Goal: Task Accomplishment & Management: Manage account settings

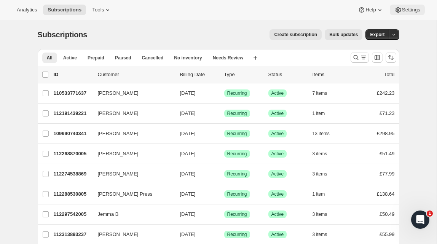
click at [405, 9] on span "Settings" at bounding box center [411, 10] width 18 height 6
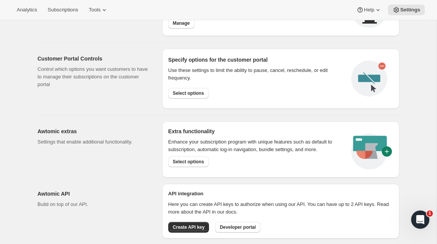
scroll to position [380, 0]
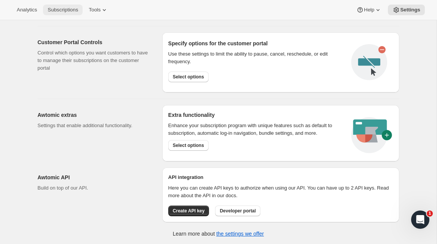
click at [70, 8] on span "Subscriptions" at bounding box center [63, 10] width 30 height 6
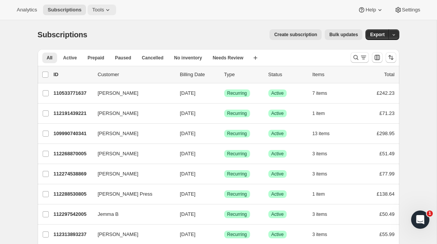
click at [107, 13] on icon at bounding box center [108, 10] width 8 height 8
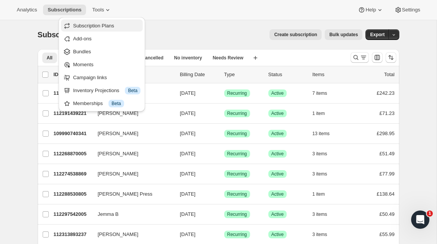
click at [102, 24] on span "Subscription Plans" at bounding box center [93, 26] width 41 height 6
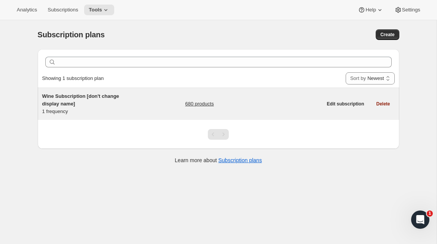
click at [164, 101] on div "Wine Subscription [don't change display name] 1 frequency 680 products" at bounding box center [182, 103] width 280 height 23
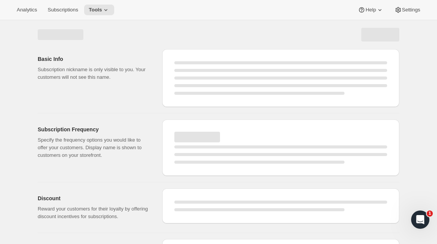
select select "WEEK"
select select "MONTH"
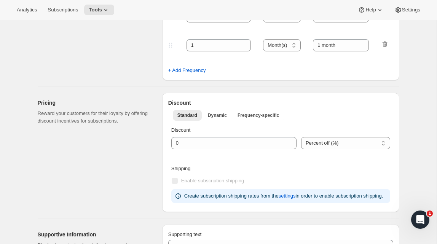
type input "Wine Subscription [don't change display name]"
type input "Wine Subscription"
type input "1"
select select "MONTH"
type input "1 month"
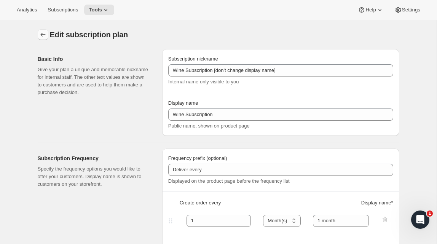
click at [41, 34] on icon "Subscription plans" at bounding box center [42, 35] width 5 height 4
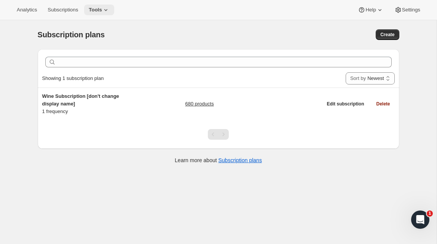
click at [102, 8] on span "Tools" at bounding box center [95, 10] width 13 height 6
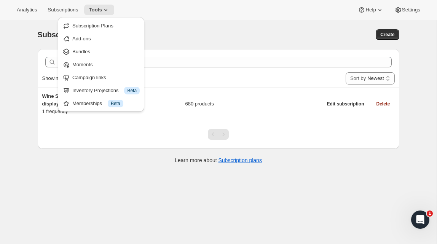
drag, startPoint x: 202, startPoint y: 30, endPoint x: 220, endPoint y: 29, distance: 18.3
click at [202, 30] on div "Subscription plans" at bounding box center [138, 34] width 200 height 11
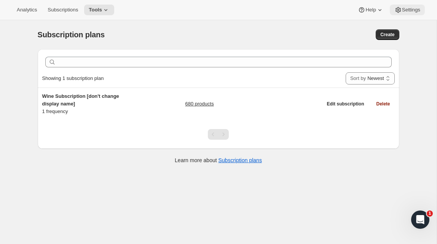
click at [409, 13] on button "Settings" at bounding box center [407, 10] width 35 height 11
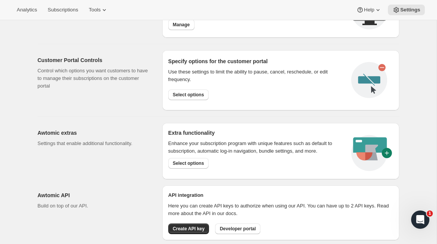
scroll to position [380, 0]
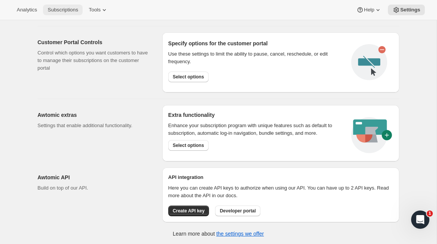
click at [78, 7] on span "Subscriptions" at bounding box center [63, 10] width 30 height 6
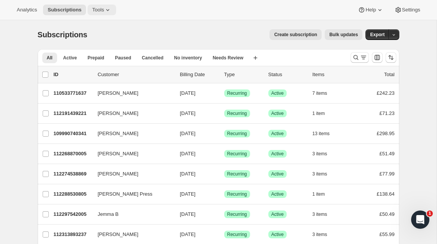
click at [103, 10] on span "Tools" at bounding box center [98, 10] width 12 height 6
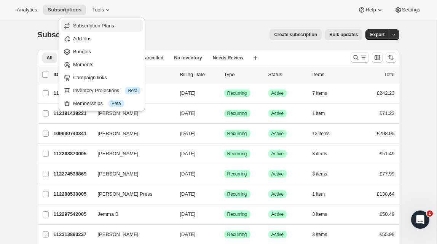
click at [99, 24] on span "Subscription Plans" at bounding box center [93, 26] width 41 height 6
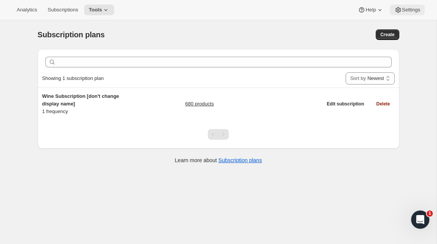
click at [410, 8] on span "Settings" at bounding box center [411, 10] width 18 height 6
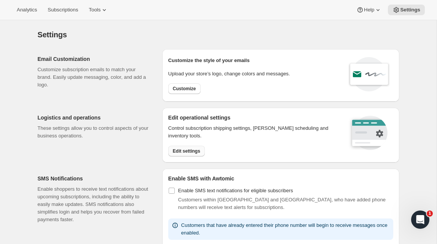
click at [182, 149] on span "Edit settings" at bounding box center [186, 151] width 27 height 6
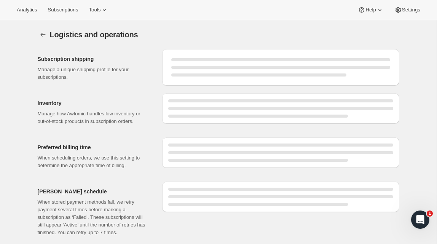
select select "DAY"
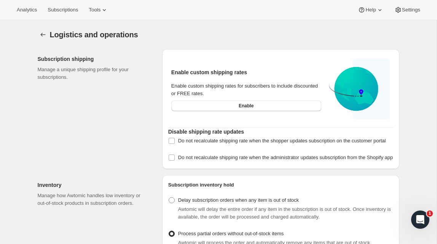
click at [48, 34] on div at bounding box center [44, 34] width 12 height 11
click at [39, 34] on icon "Settings" at bounding box center [43, 35] width 8 height 8
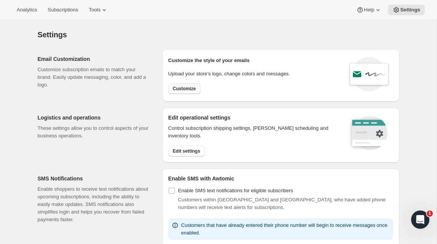
click at [181, 89] on span "Customize" at bounding box center [184, 89] width 23 height 6
select select "subscriptionMessage"
select select "5"
select select "15"
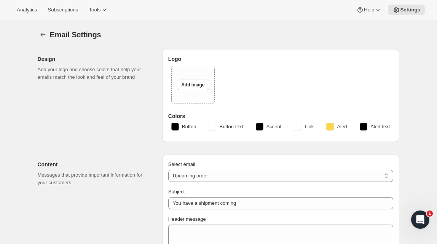
type input "The Wine Engine"
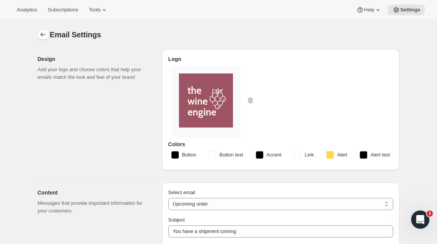
click at [41, 32] on icon "Settings" at bounding box center [43, 35] width 8 height 8
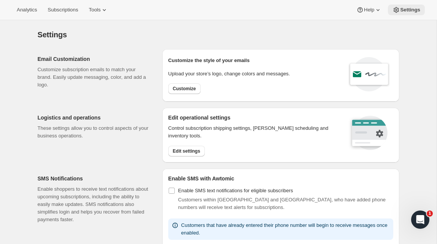
click at [401, 11] on span "Settings" at bounding box center [410, 10] width 20 height 6
click at [411, 10] on span "Settings" at bounding box center [410, 10] width 20 height 6
click at [28, 15] on div "Analytics Subscriptions Tools Help Settings" at bounding box center [218, 10] width 437 height 20
click at [27, 11] on span "Analytics" at bounding box center [27, 10] width 20 height 6
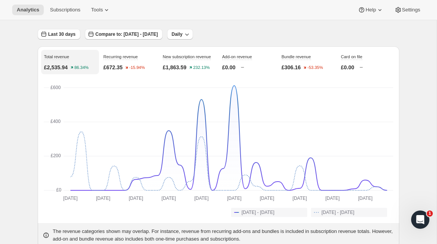
scroll to position [42, 0]
click at [403, 11] on span "Settings" at bounding box center [411, 10] width 18 height 6
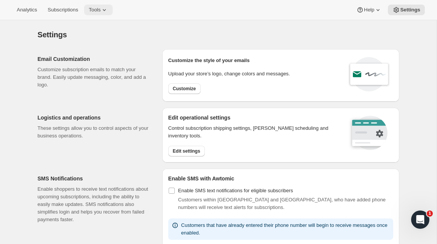
click at [100, 9] on span "Tools" at bounding box center [95, 10] width 12 height 6
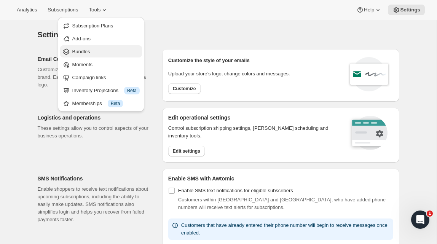
click at [108, 49] on span "Bundles" at bounding box center [105, 52] width 67 height 8
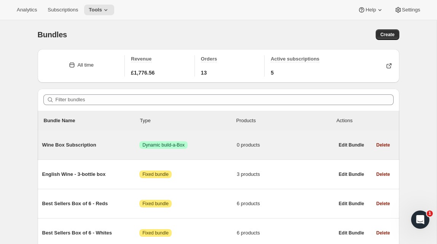
click at [107, 140] on div "Wine Box Subscription Success Dynamic build-a-Box 0 products" at bounding box center [188, 145] width 292 height 20
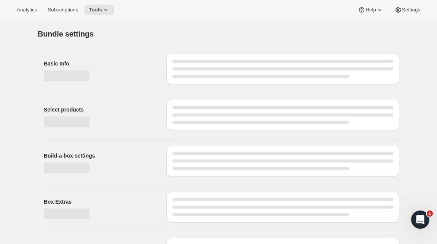
type input "Wine Box Subscription"
checkbox input "true"
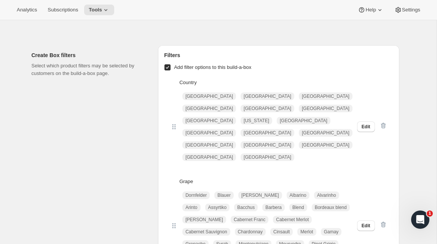
scroll to position [830, 0]
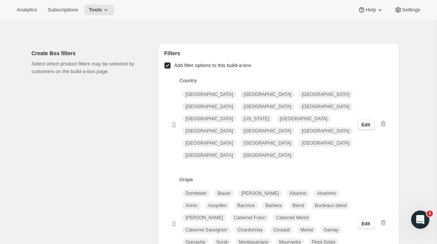
click at [368, 122] on span "Edit" at bounding box center [366, 125] width 9 height 6
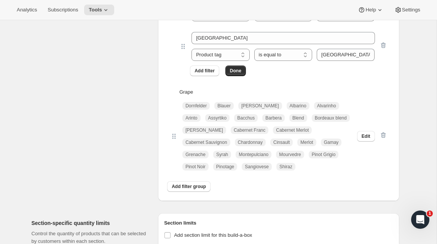
scroll to position [1568, 0]
click at [190, 189] on span "Add filter group" at bounding box center [189, 187] width 34 height 6
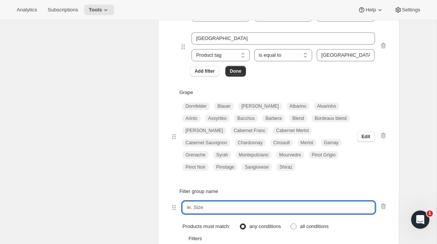
click at [212, 210] on input "text" at bounding box center [278, 207] width 192 height 12
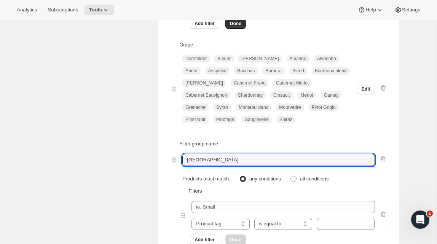
scroll to position [1627, 0]
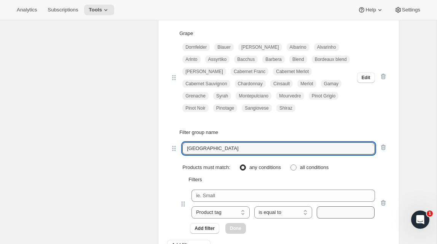
type input "[GEOGRAPHIC_DATA]"
click at [335, 211] on input "text" at bounding box center [346, 212] width 58 height 12
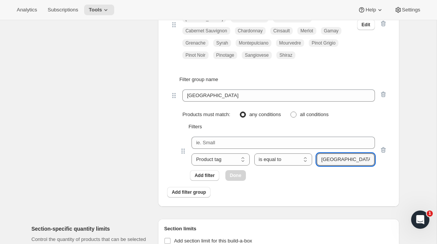
scroll to position [1677, 0]
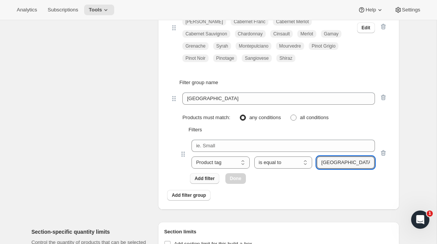
type input "[GEOGRAPHIC_DATA]"
click at [203, 178] on span "Add filter" at bounding box center [204, 178] width 20 height 6
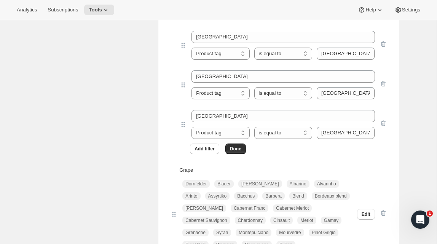
scroll to position [1540, 0]
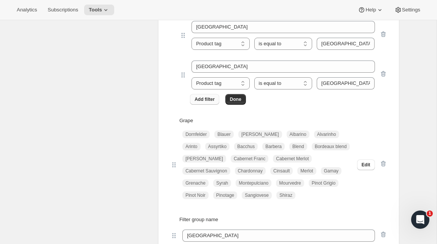
click at [204, 103] on button "Add filter" at bounding box center [204, 99] width 29 height 11
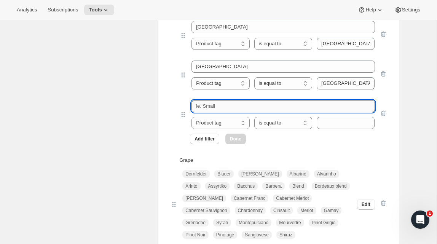
click at [208, 107] on input "text" at bounding box center [282, 106] width 183 height 12
type input "[GEOGRAPHIC_DATA]"
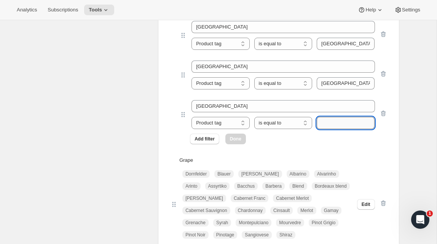
click at [339, 125] on input "text" at bounding box center [346, 123] width 58 height 12
drag, startPoint x: 323, startPoint y: 123, endPoint x: 322, endPoint y: 127, distance: 4.3
click at [323, 123] on input "[GEOGRAPHIC_DATA]" at bounding box center [346, 123] width 58 height 12
type input "[GEOGRAPHIC_DATA]"
click at [235, 139] on span "Done" at bounding box center [235, 139] width 11 height 6
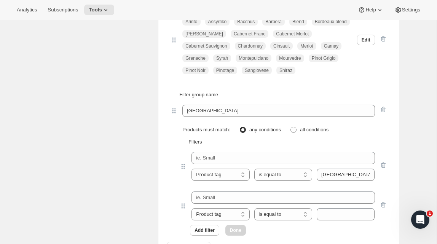
scroll to position [1005, 0]
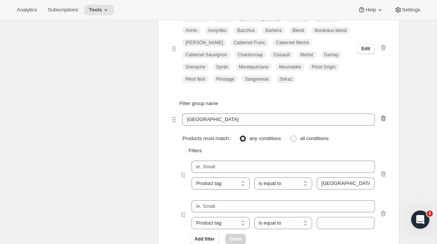
click at [383, 116] on icon "button" at bounding box center [383, 119] width 5 height 6
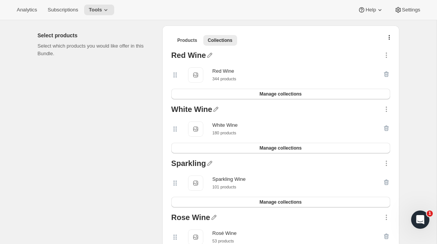
scroll to position [0, 0]
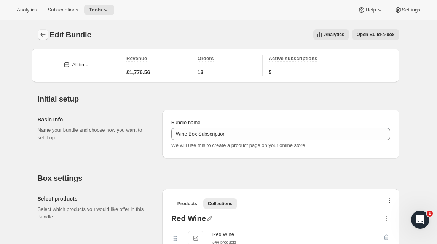
click at [45, 36] on icon "Bundles" at bounding box center [43, 35] width 8 height 8
click at [46, 33] on icon "Bundles" at bounding box center [43, 35] width 8 height 8
click at [41, 34] on icon "Bundles" at bounding box center [42, 35] width 5 height 4
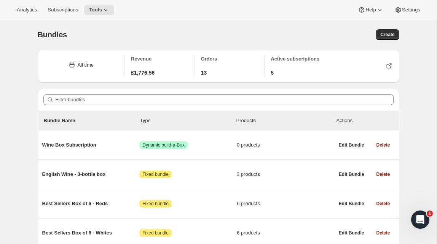
click at [178, 34] on div "Bundles" at bounding box center [128, 34] width 181 height 11
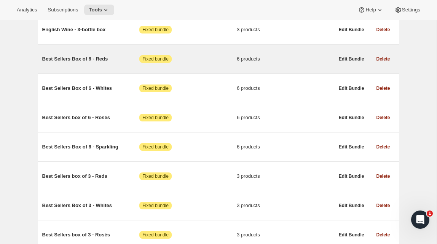
scroll to position [178, 0]
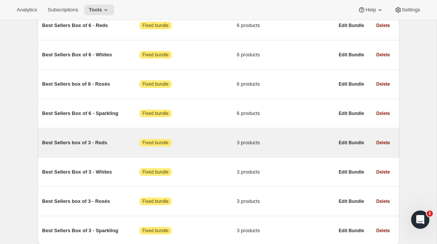
click at [87, 145] on span "Best Sellers box of 3 - Reds" at bounding box center [90, 143] width 97 height 8
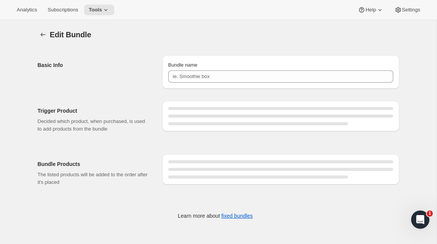
type input "Best Sellers box of 3 - Reds"
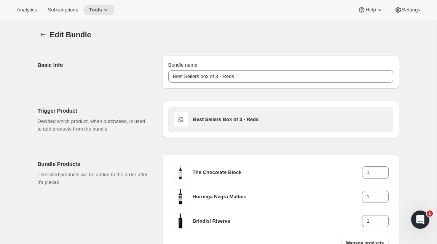
click at [218, 119] on h3 "Best Sellers Box of 3 - Reds" at bounding box center [290, 120] width 195 height 8
